Goal: Transaction & Acquisition: Book appointment/travel/reservation

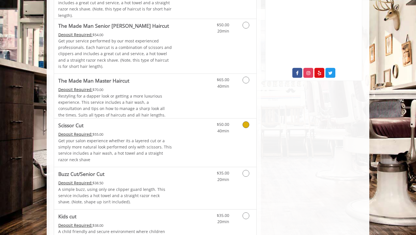
scroll to position [207, 0]
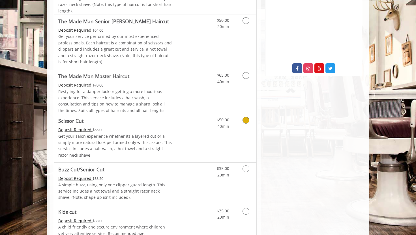
click at [249, 125] on link "Grooming services" at bounding box center [245, 122] width 14 height 16
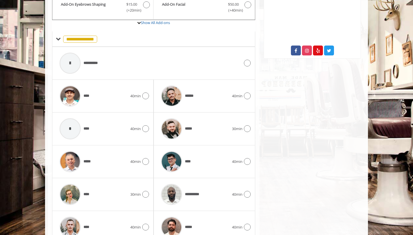
scroll to position [253, 0]
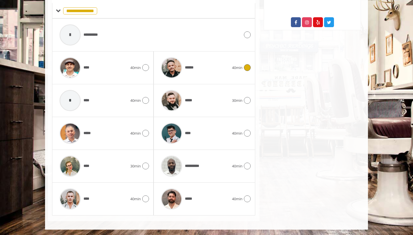
click at [204, 70] on div "******" at bounding box center [195, 67] width 74 height 27
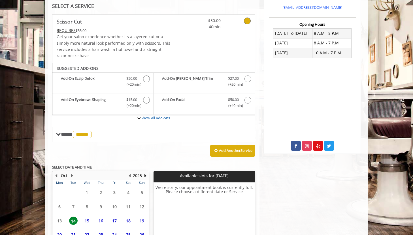
scroll to position [181, 0]
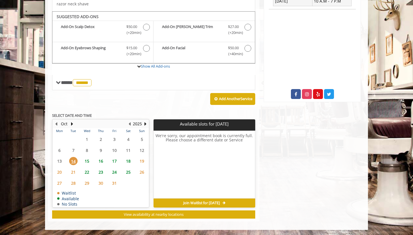
click at [129, 159] on span "18" at bounding box center [128, 161] width 8 height 8
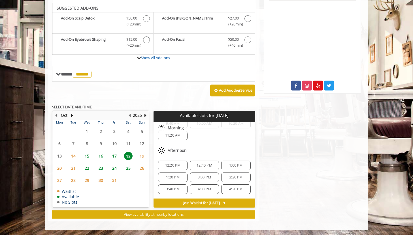
scroll to position [0, 0]
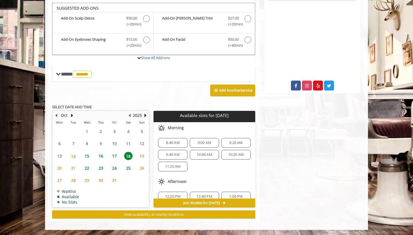
click at [172, 138] on div "8:40 AM" at bounding box center [172, 143] width 29 height 10
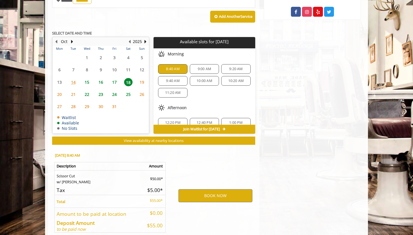
scroll to position [292, 0]
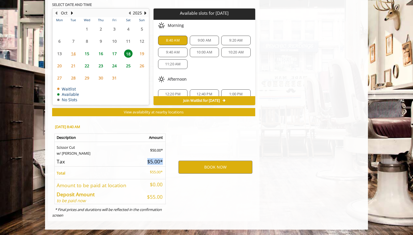
drag, startPoint x: 141, startPoint y: 160, endPoint x: 160, endPoint y: 165, distance: 19.1
click at [160, 165] on td "$5.00*" at bounding box center [154, 161] width 24 height 10
drag, startPoint x: 144, startPoint y: 187, endPoint x: 157, endPoint y: 192, distance: 14.2
click at [157, 192] on table "Description Amount Scissor Cut w/ [PERSON_NAME] $50.00* Tax $5.00* Total $55.00…" at bounding box center [109, 169] width 111 height 71
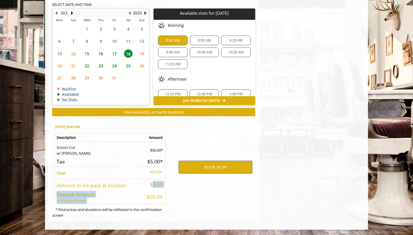
click at [157, 192] on td "$55.00" at bounding box center [154, 196] width 24 height 15
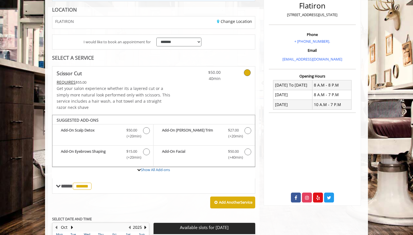
scroll to position [72, 0]
